Goal: Task Accomplishment & Management: Complete application form

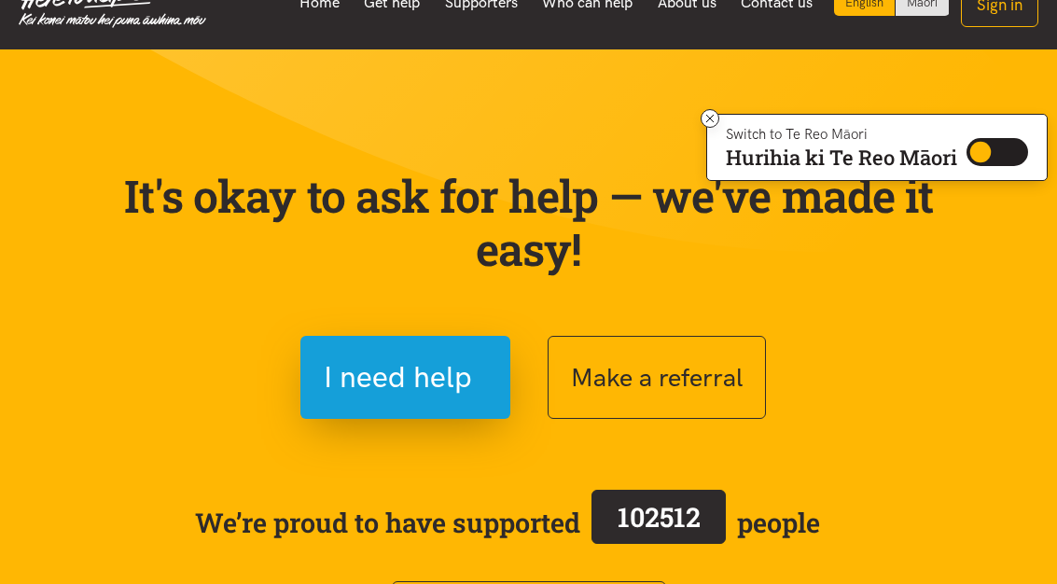
scroll to position [155, 0]
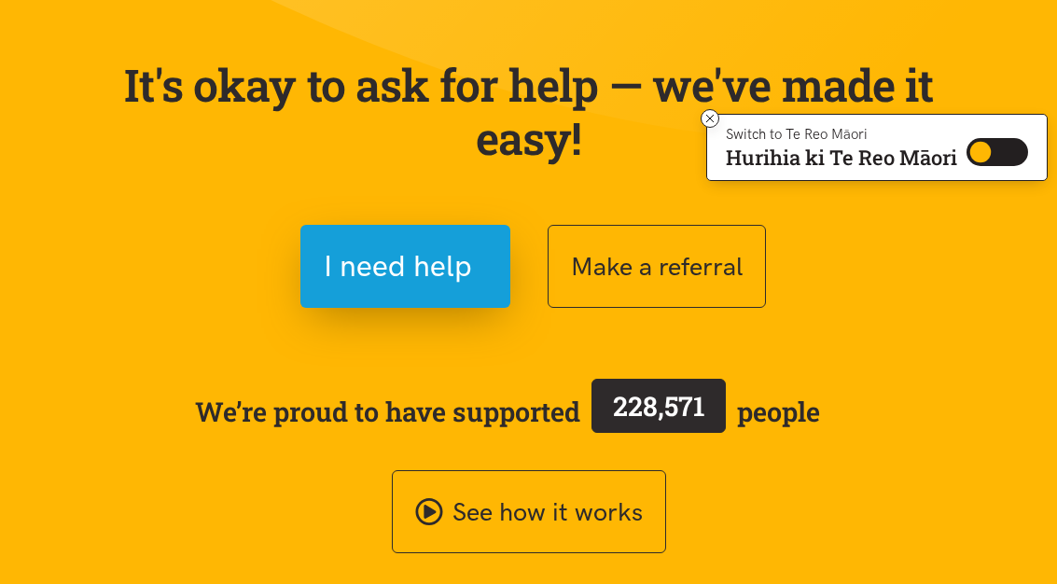
click at [712, 276] on button "Make a referral" at bounding box center [656, 266] width 218 height 83
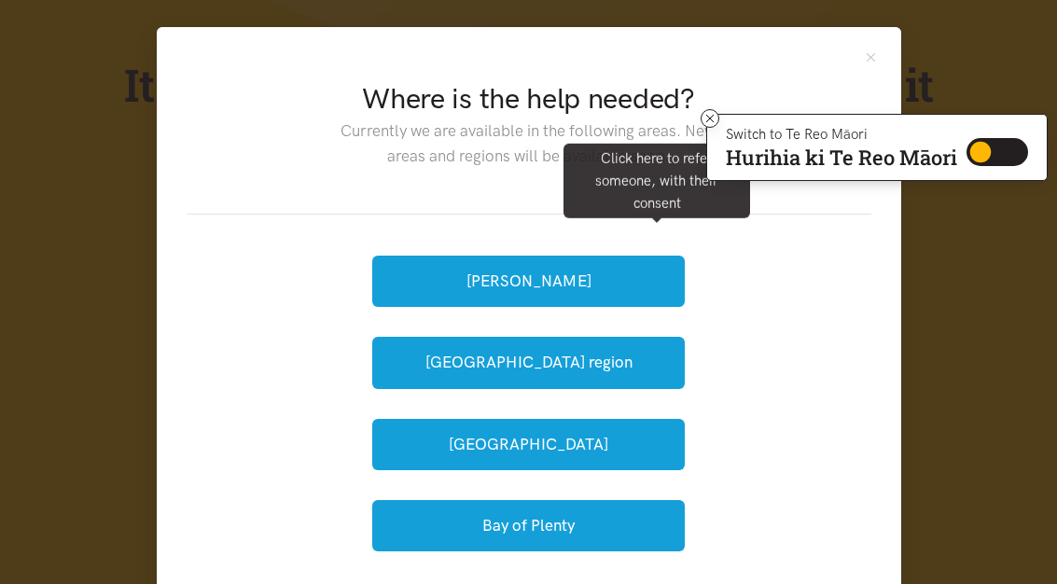
click at [657, 366] on button "[GEOGRAPHIC_DATA] region" at bounding box center [528, 362] width 312 height 51
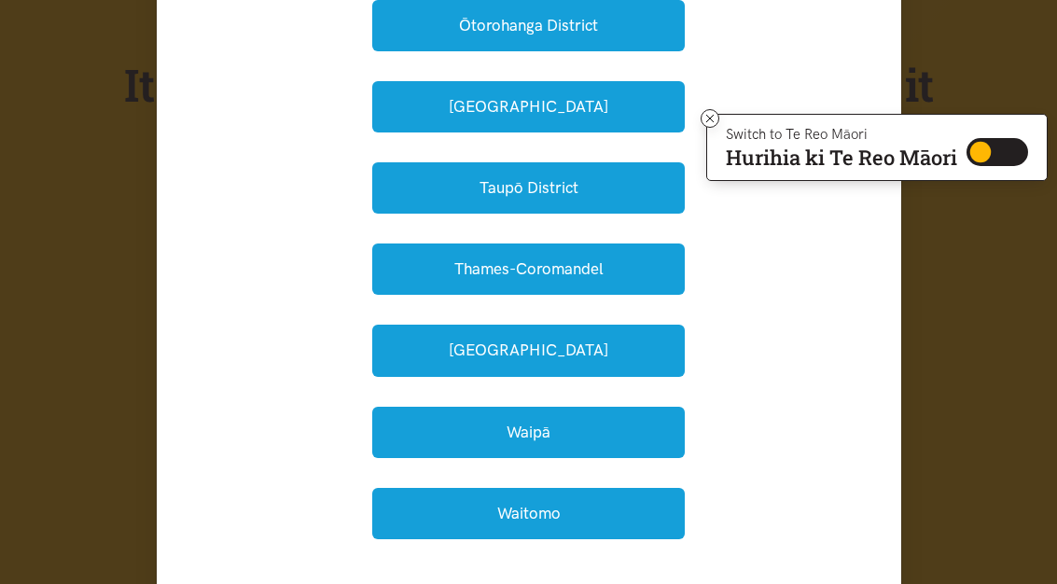
click at [661, 429] on button "Waipā" at bounding box center [528, 432] width 312 height 51
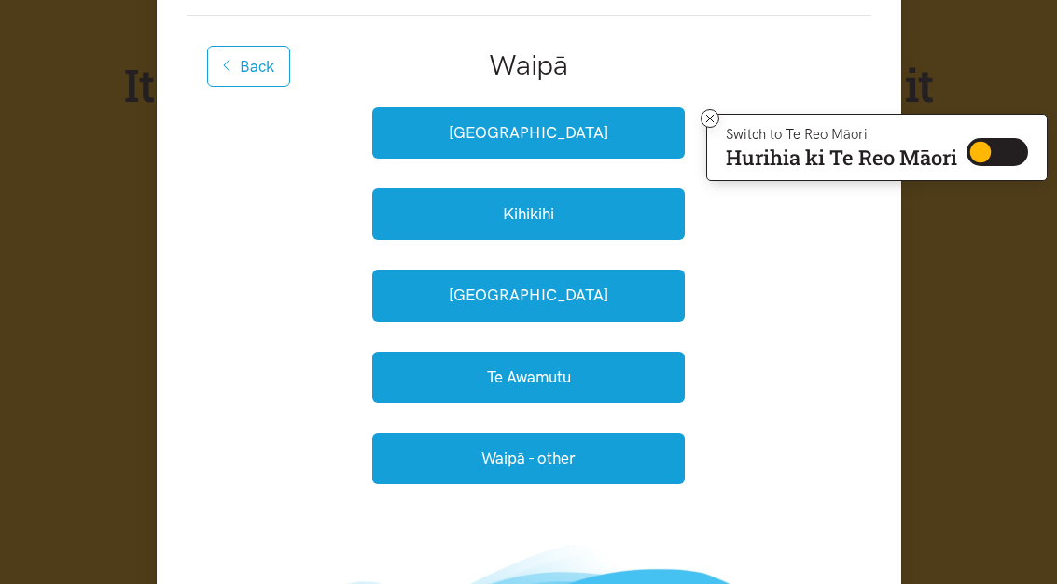
scroll to position [185, 0]
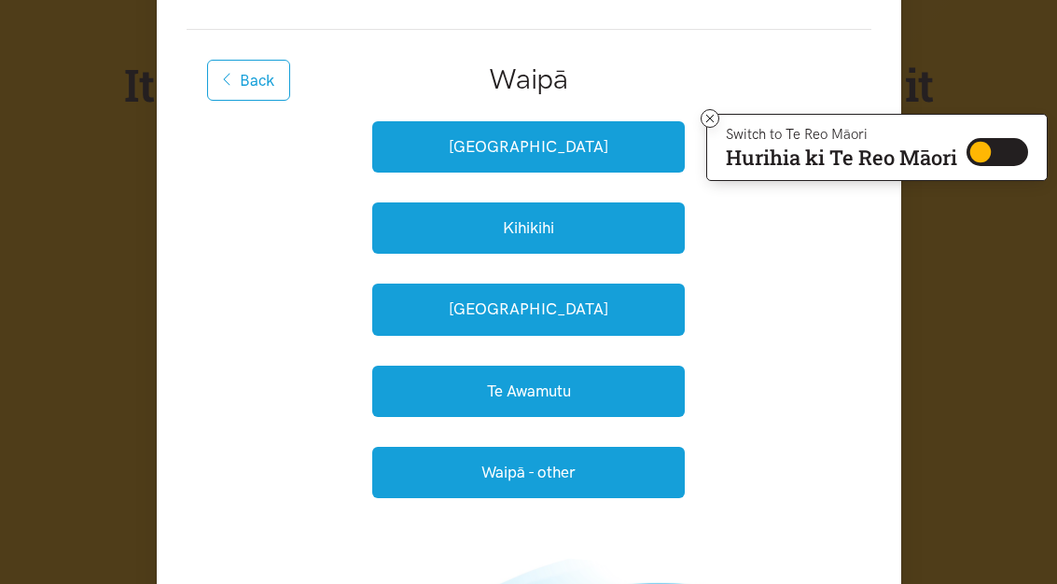
click at [398, 141] on button "[GEOGRAPHIC_DATA]" at bounding box center [528, 146] width 312 height 51
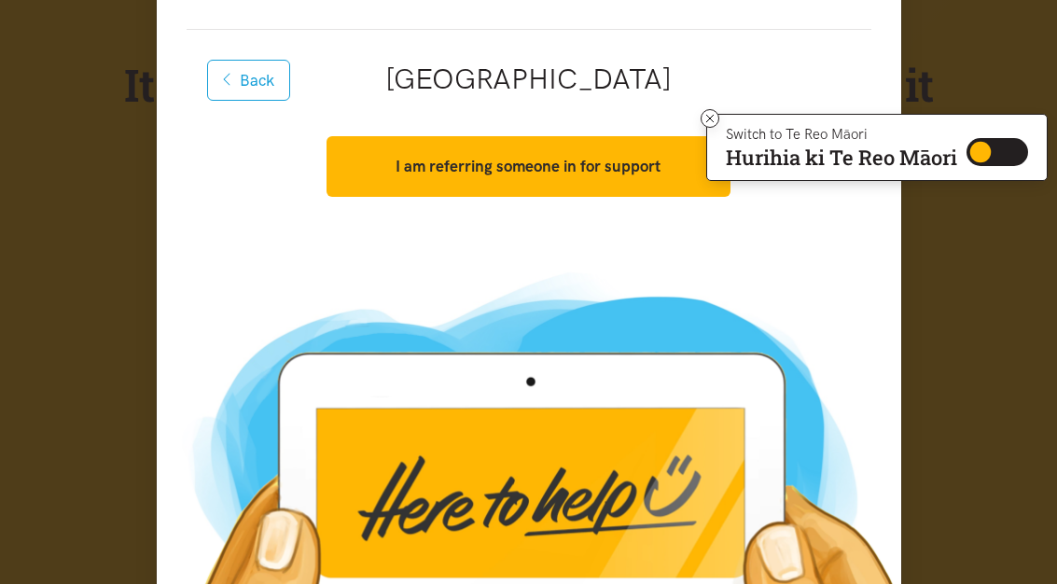
click at [379, 151] on button "I am referring someone in for support" at bounding box center [528, 166] width 404 height 61
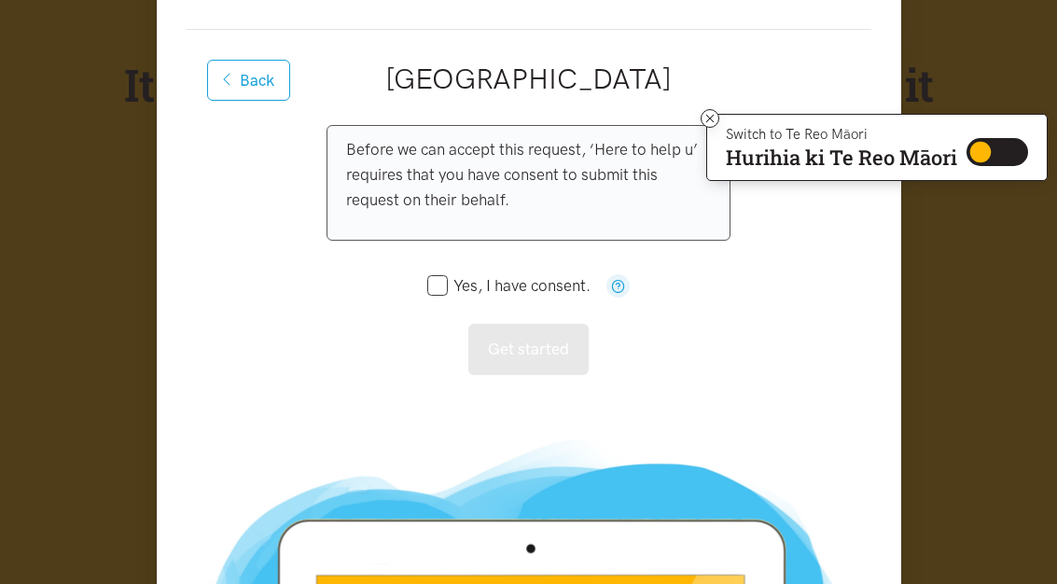
click at [427, 269] on div "Yes, I have consent." at bounding box center [528, 286] width 203 height 61
click at [435, 282] on input "Yes, I have consent." at bounding box center [509, 286] width 164 height 16
checkbox input "true"
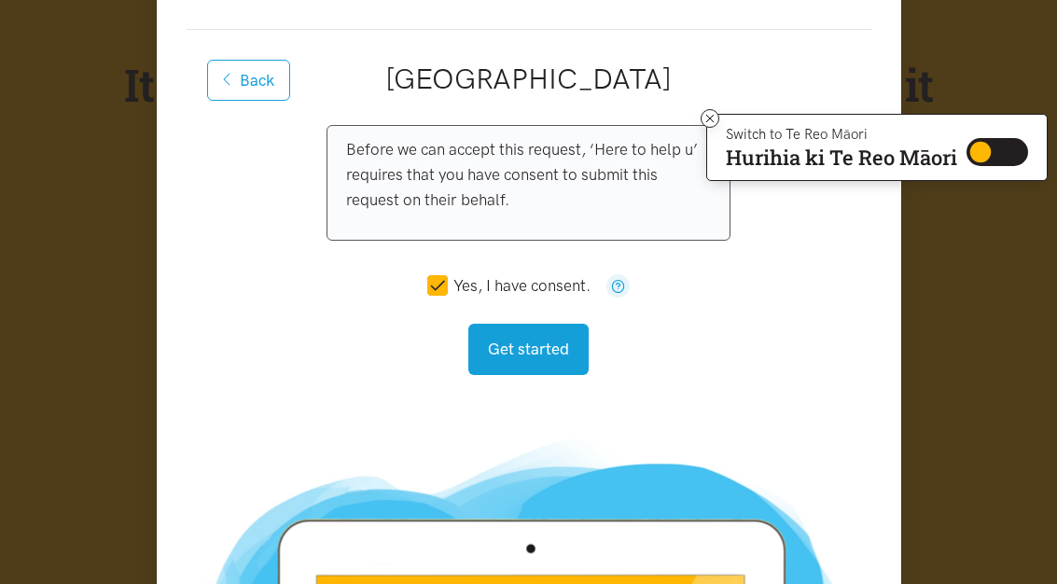
click at [566, 347] on button "Get started" at bounding box center [528, 349] width 120 height 51
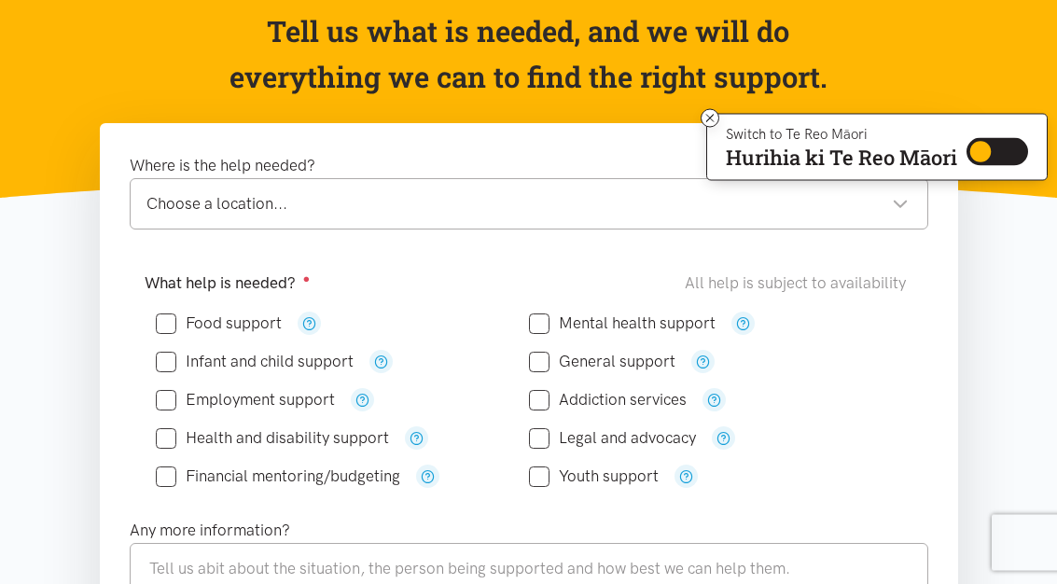
scroll to position [189, 0]
click at [747, 325] on icon "button" at bounding box center [743, 323] width 14 height 14
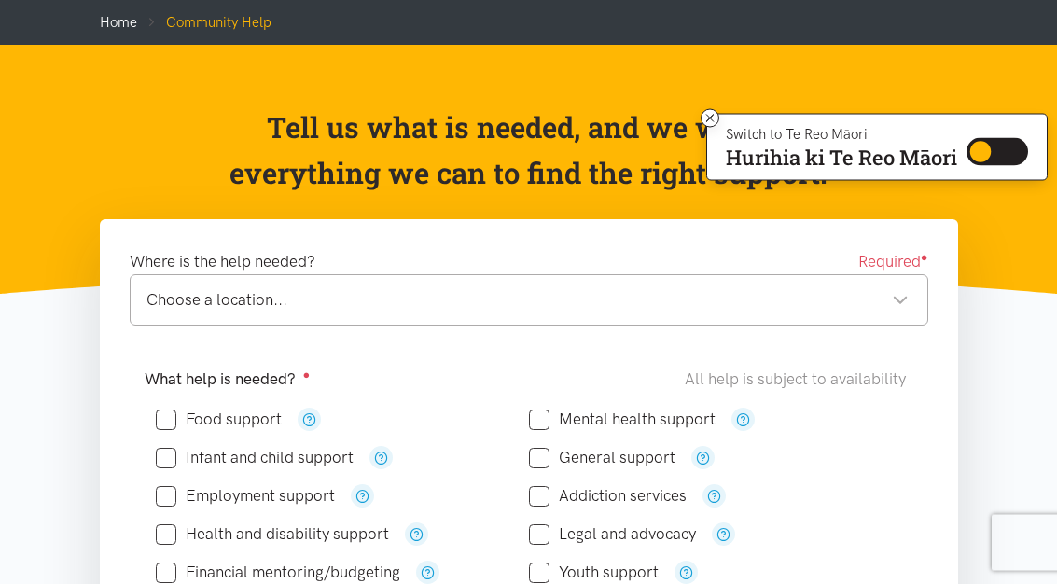
scroll to position [0, 0]
